Goal: Transaction & Acquisition: Purchase product/service

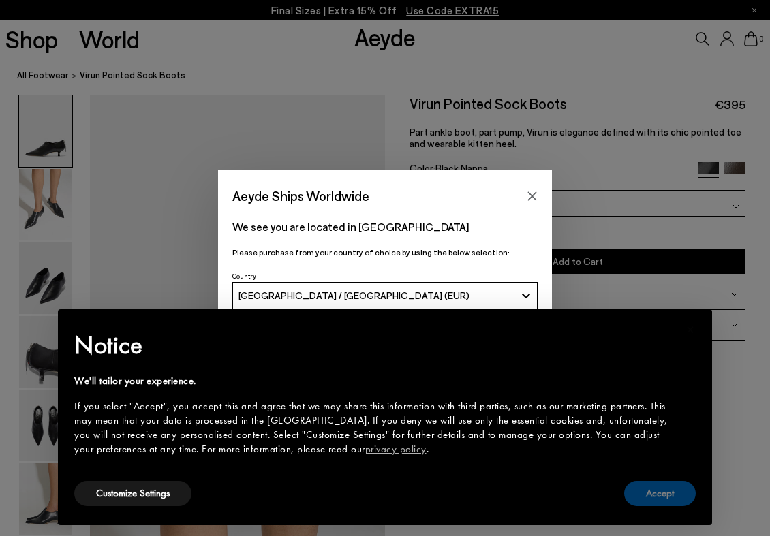
click at [656, 493] on button "Accept" at bounding box center [660, 493] width 72 height 25
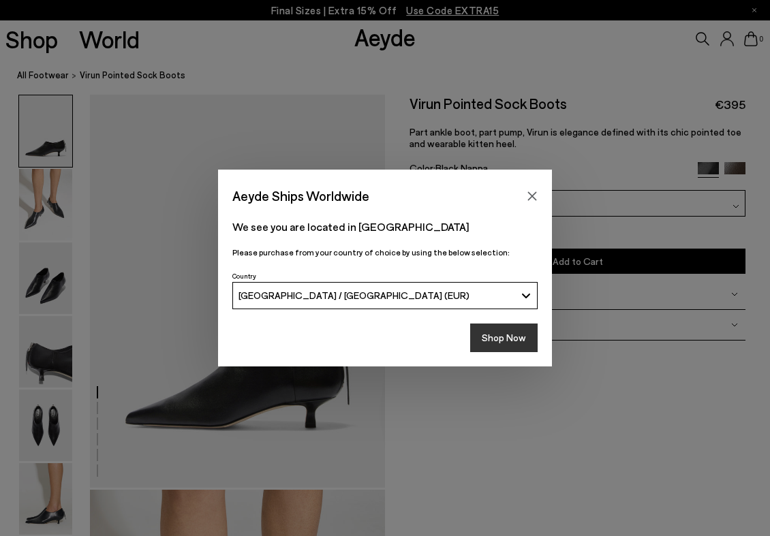
click at [497, 331] on button "Shop Now" at bounding box center [503, 338] width 67 height 29
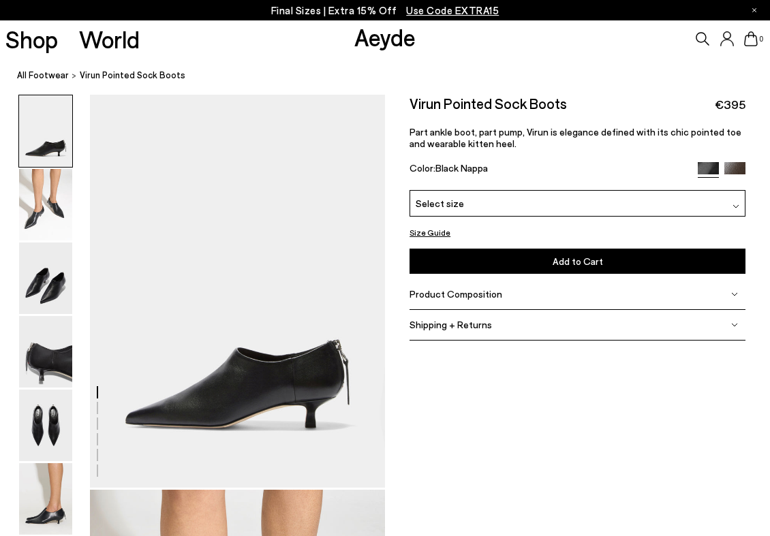
click at [739, 170] on img at bounding box center [734, 172] width 21 height 21
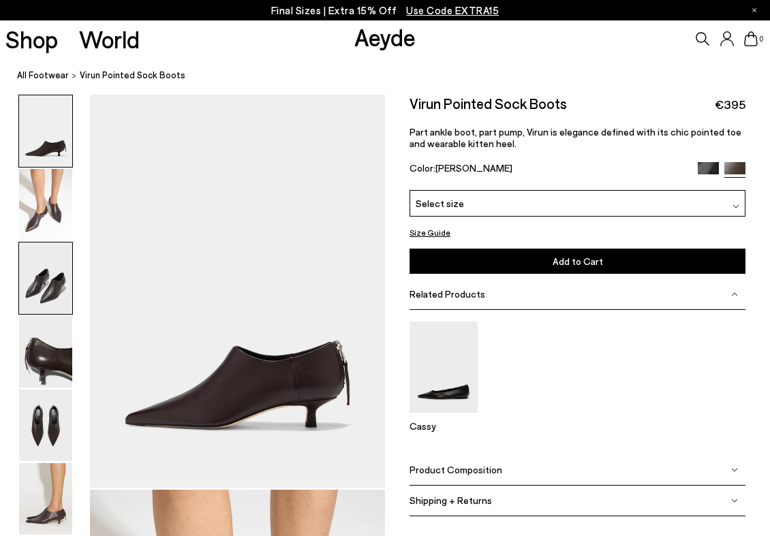
click at [41, 282] on img at bounding box center [45, 279] width 53 height 72
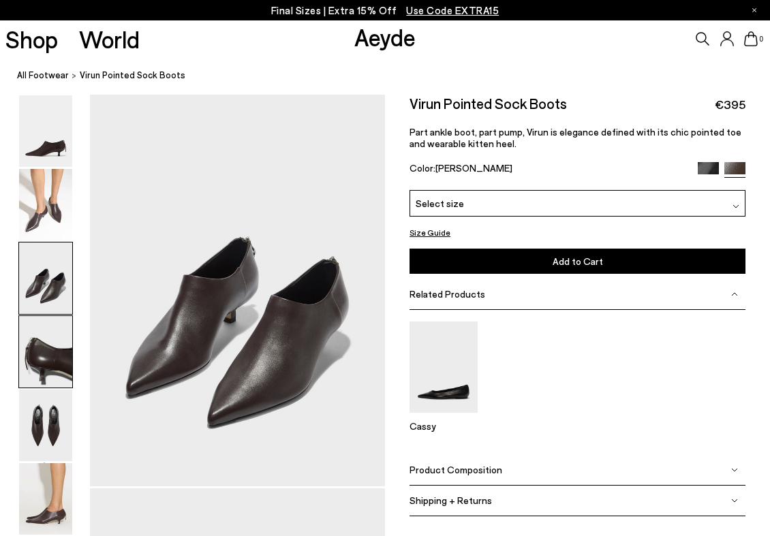
click at [47, 342] on img at bounding box center [45, 352] width 53 height 72
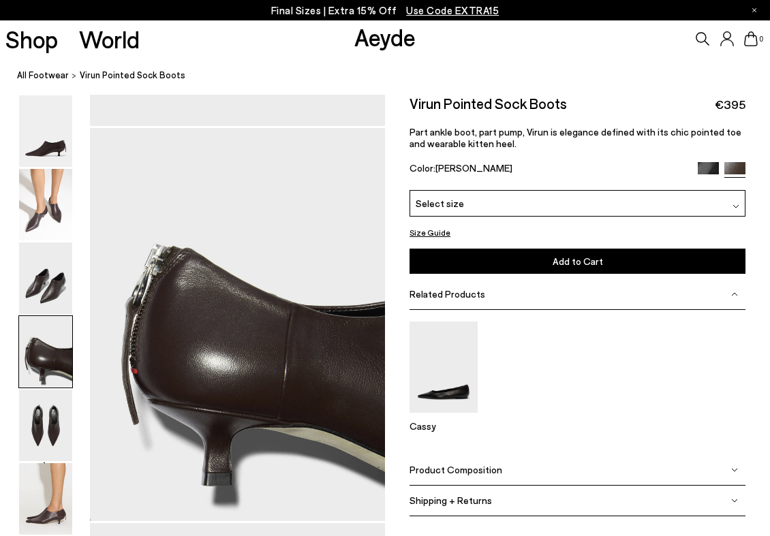
scroll to position [1188, 0]
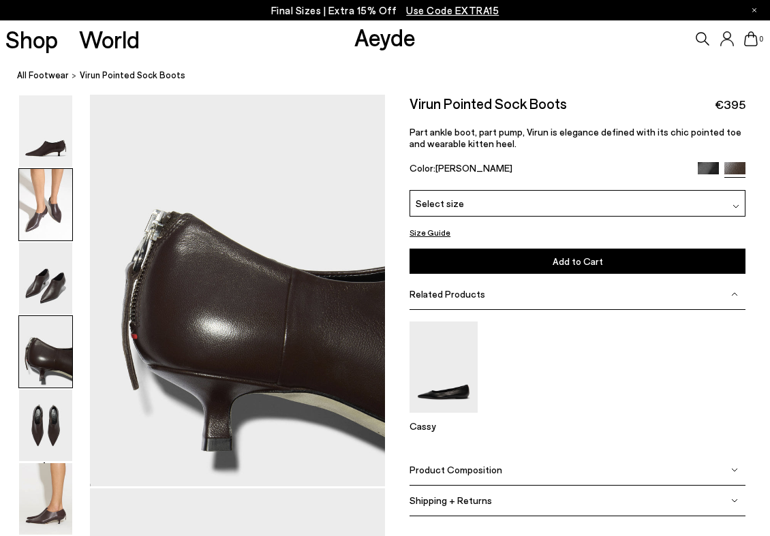
click at [59, 193] on img at bounding box center [45, 205] width 53 height 72
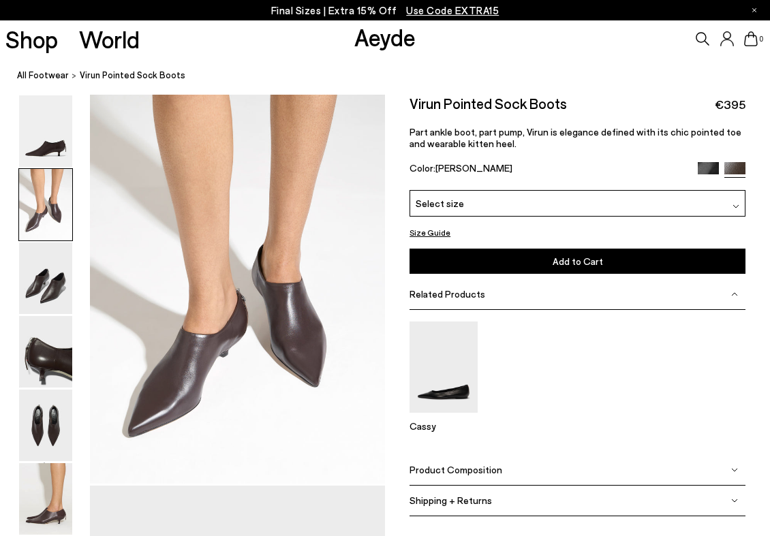
scroll to position [397, 0]
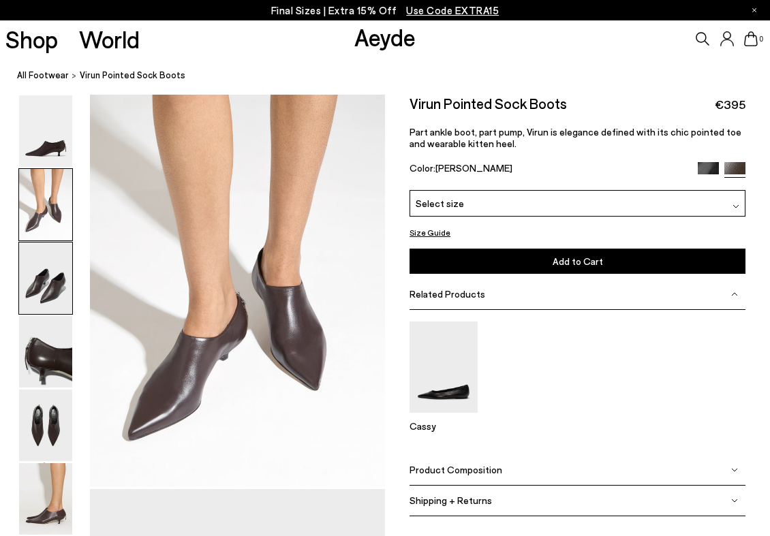
click at [51, 270] on img at bounding box center [45, 279] width 53 height 72
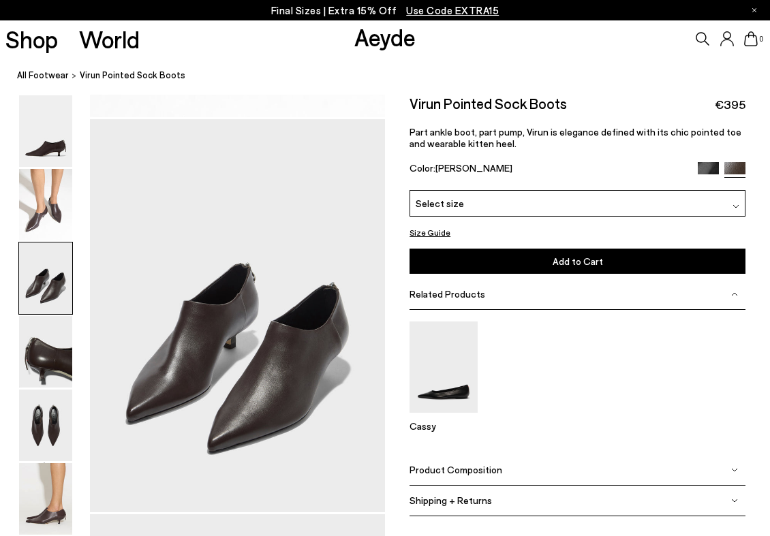
scroll to position [792, 0]
